Goal: Task Accomplishment & Management: Complete application form

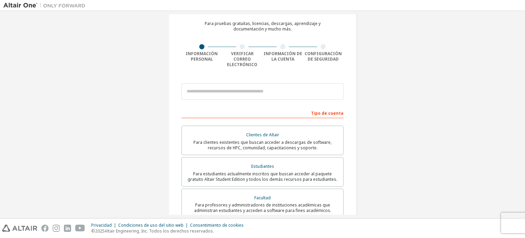
scroll to position [32, 0]
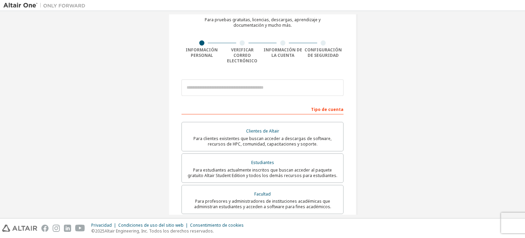
click at [240, 69] on div "Crear una cuenta de Altair One Para pruebas gratuitas, licencias, descargas, ap…" at bounding box center [263, 169] width 188 height 358
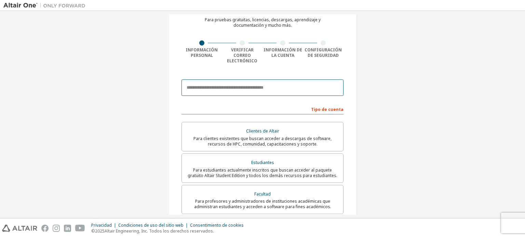
click at [251, 83] on input "email" at bounding box center [263, 87] width 162 height 16
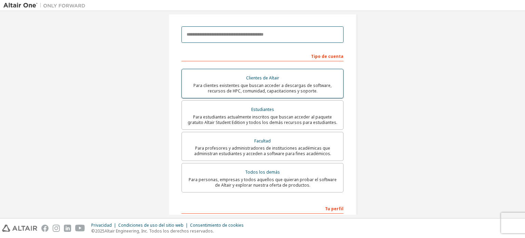
scroll to position [0, 0]
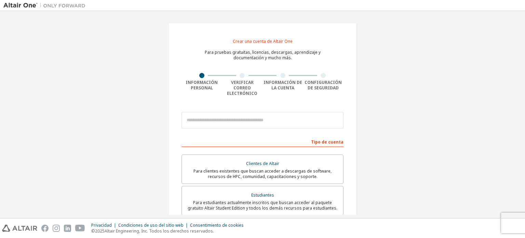
click at [201, 95] on div "Crear una cuenta de Altair One Para pruebas gratuitas, licencias, descargas, ap…" at bounding box center [263, 202] width 188 height 358
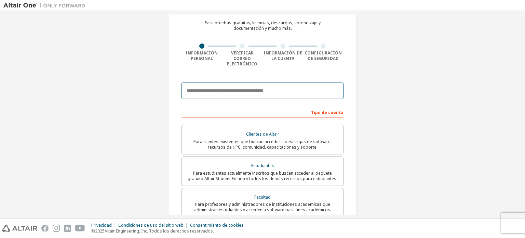
click at [285, 86] on input "email" at bounding box center [263, 90] width 162 height 16
paste input "**********"
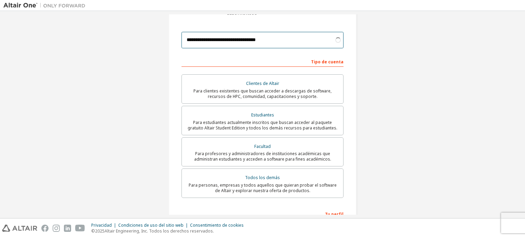
scroll to position [80, 0]
type input "**********"
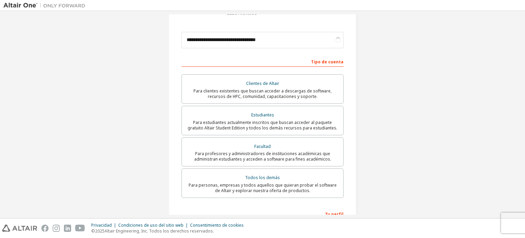
click at [376, 110] on div "**********" at bounding box center [262, 121] width 519 height 375
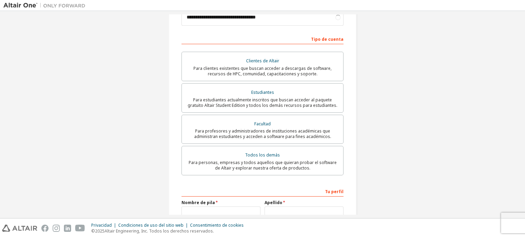
scroll to position [104, 0]
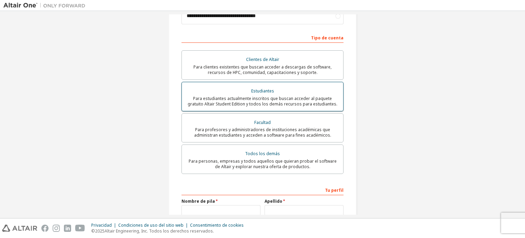
click at [289, 88] on div "Estudiantes" at bounding box center [262, 91] width 153 height 10
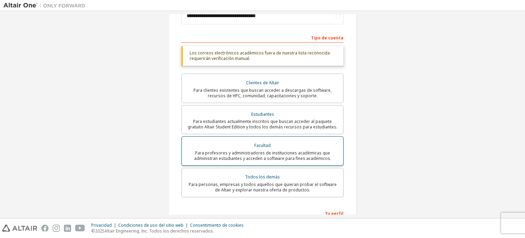
scroll to position [0, 0]
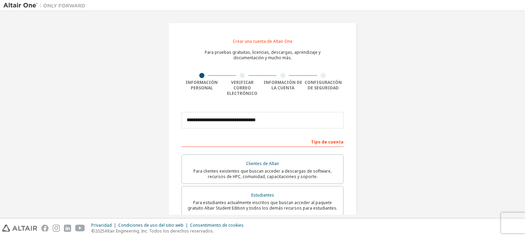
click at [289, 136] on div "Tipo de cuenta" at bounding box center [263, 141] width 162 height 11
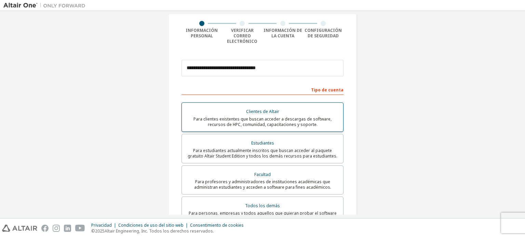
scroll to position [52, 0]
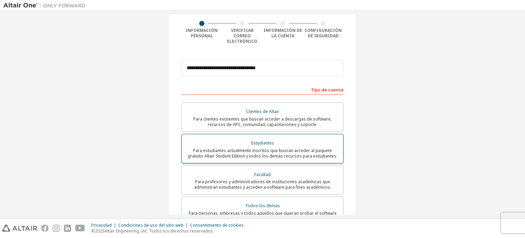
click at [301, 134] on label "Estudiantes Para estudiantes actualmente inscritos que buscan acceder al paquet…" at bounding box center [263, 148] width 162 height 29
click at [388, 146] on div "**********" at bounding box center [262, 149] width 519 height 375
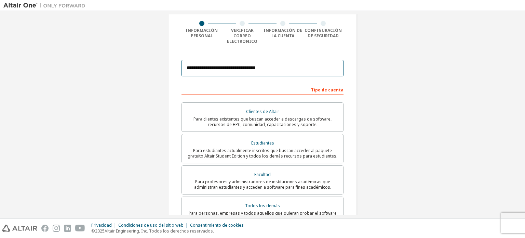
click at [287, 60] on input "**********" at bounding box center [263, 68] width 162 height 16
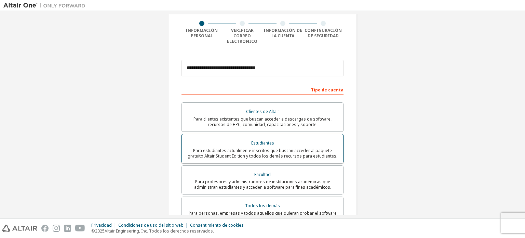
click at [252, 140] on font "Estudiantes" at bounding box center [262, 143] width 23 height 6
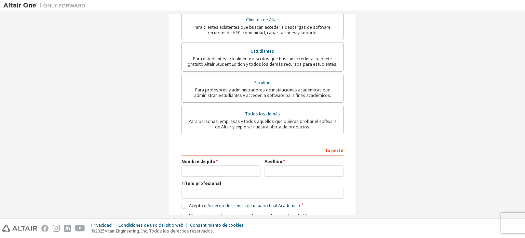
scroll to position [170, 0]
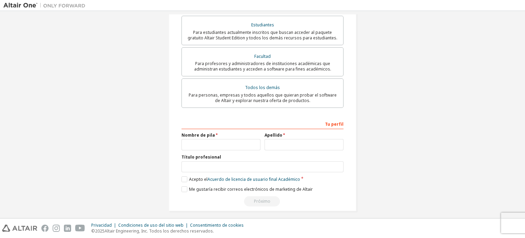
click at [246, 118] on div "Tu perfil" at bounding box center [263, 123] width 162 height 11
click at [221, 141] on input "text" at bounding box center [221, 144] width 79 height 11
type input "****"
type input "******"
click at [225, 161] on input "text" at bounding box center [263, 166] width 162 height 11
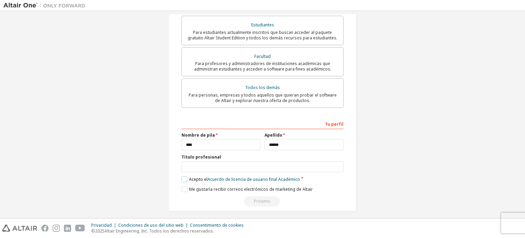
click at [182, 177] on label "Acepto el Acuerdo de licencia de usuario final Académico" at bounding box center [241, 179] width 119 height 6
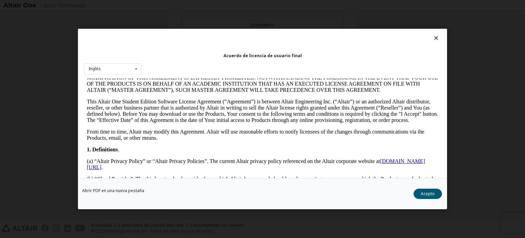
scroll to position [0, 0]
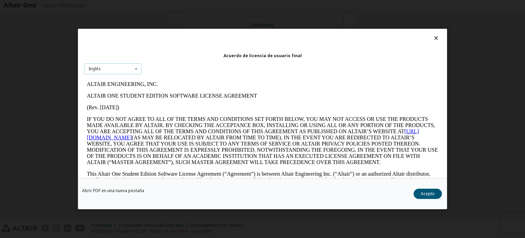
click at [118, 70] on div "Inglés Inglés" at bounding box center [112, 68] width 57 height 11
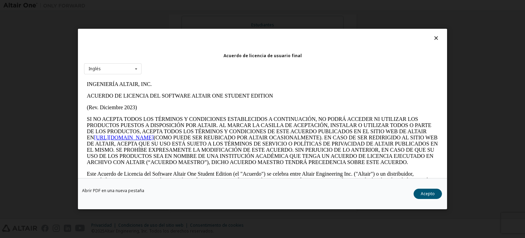
click at [179, 70] on div "Acuerdo de licencia de usuario final Inglés Inglés" at bounding box center [262, 103] width 369 height 149
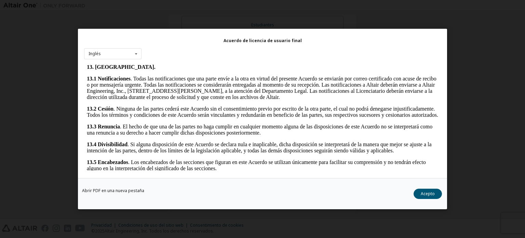
scroll to position [1249, 0]
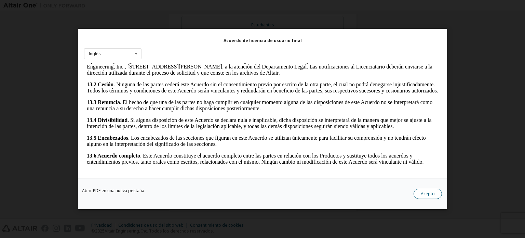
click at [431, 196] on font "Acepto" at bounding box center [428, 194] width 14 height 6
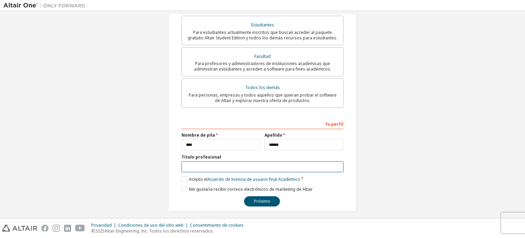
click at [261, 161] on input "text" at bounding box center [263, 166] width 162 height 11
click at [144, 174] on div "**********" at bounding box center [262, 31] width 519 height 375
click at [251, 165] on input "**********" at bounding box center [263, 166] width 162 height 11
click at [260, 198] on font "Próximo" at bounding box center [262, 201] width 16 height 6
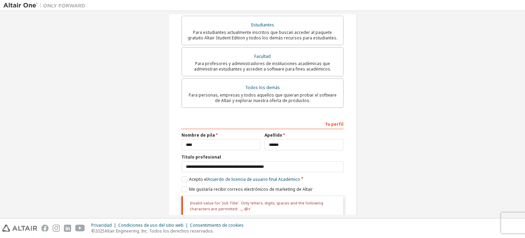
scroll to position [193, 0]
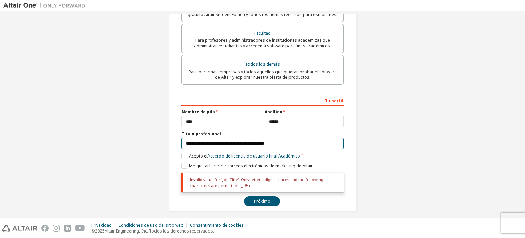
drag, startPoint x: 245, startPoint y: 139, endPoint x: 293, endPoint y: 137, distance: 49.0
click at [293, 138] on input "**********" at bounding box center [263, 143] width 162 height 11
type input "**********"
click at [258, 198] on font "Próximo" at bounding box center [262, 201] width 16 height 6
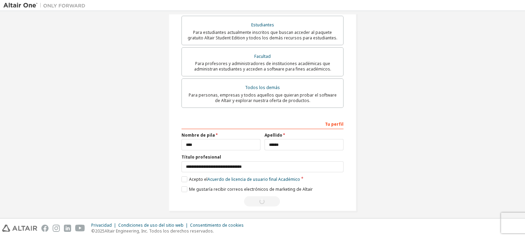
scroll to position [0, 0]
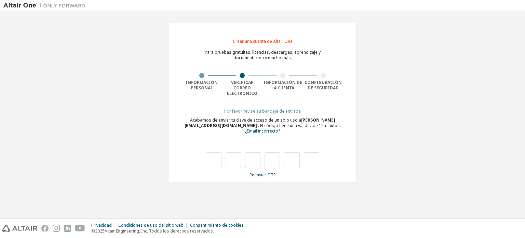
type input "*"
click at [276, 154] on input "*" at bounding box center [272, 160] width 15 height 16
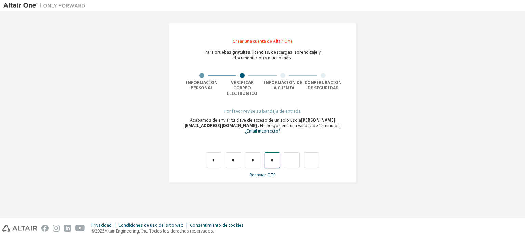
type input "*"
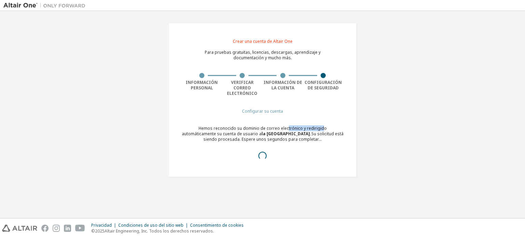
drag, startPoint x: 270, startPoint y: 120, endPoint x: 304, endPoint y: 121, distance: 34.2
click at [304, 125] on font "Hemos reconocido su dominio de correo electrónico y redirigido automáticamente …" at bounding box center [254, 130] width 145 height 11
click at [232, 118] on div "Configurar su cuenta Hemos reconocido su dominio de correo electrónico y rediri…" at bounding box center [263, 140] width 162 height 64
drag, startPoint x: 248, startPoint y: 127, endPoint x: 343, endPoint y: 130, distance: 95.8
click at [343, 130] on div "Hemos reconocido su dominio de correo electrónico y redirigido automáticamente …" at bounding box center [263, 145] width 162 height 38
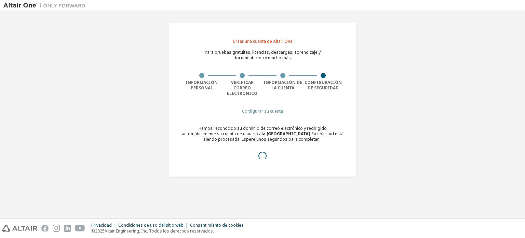
click at [292, 134] on font "Su solicitud está siendo procesada. Espere unos segundos para completar..." at bounding box center [274, 136] width 140 height 11
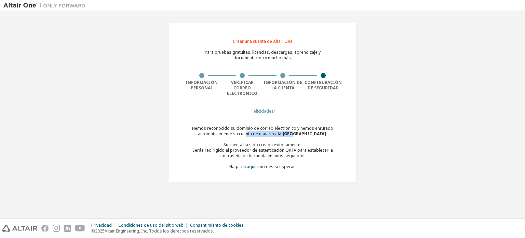
drag, startPoint x: 242, startPoint y: 126, endPoint x: 289, endPoint y: 127, distance: 46.5
click at [289, 127] on font "Hemos reconocido su dominio de correo electrónico y hemos enrutado automáticame…" at bounding box center [262, 130] width 141 height 11
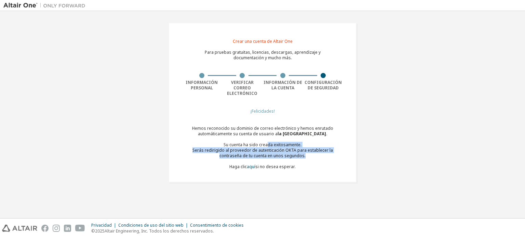
drag, startPoint x: 268, startPoint y: 141, endPoint x: 307, endPoint y: 148, distance: 40.1
click at [307, 148] on div "Hemos reconocido su dominio de correo electrónico y hemos enrutado automáticame…" at bounding box center [263, 148] width 162 height 44
click at [305, 149] on div "Serás redirigido al proveedor de autenticación OKTA para establecer la contrase…" at bounding box center [263, 152] width 162 height 11
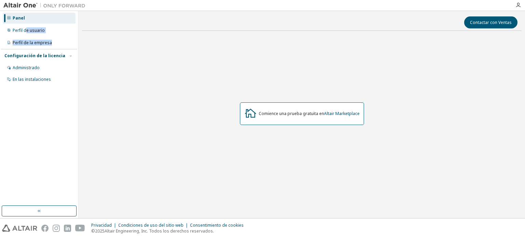
drag, startPoint x: 27, startPoint y: 28, endPoint x: 118, endPoint y: 34, distance: 91.8
click at [64, 44] on div "Panel Perfil de usuario Perfil de la empresa Configuración de la licencia Admin…" at bounding box center [39, 49] width 76 height 74
